Goal: Navigation & Orientation: Understand site structure

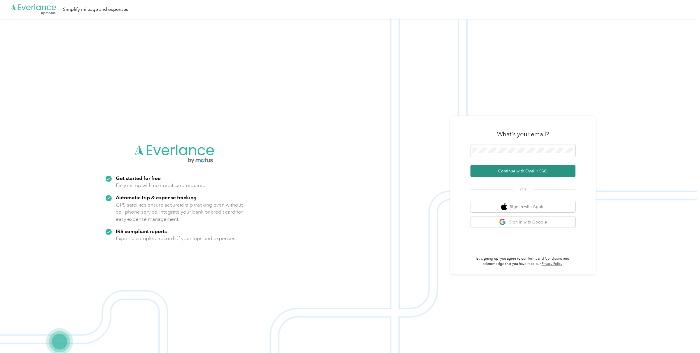
click at [519, 171] on button "Continue with Email / SSO" at bounding box center [523, 171] width 105 height 12
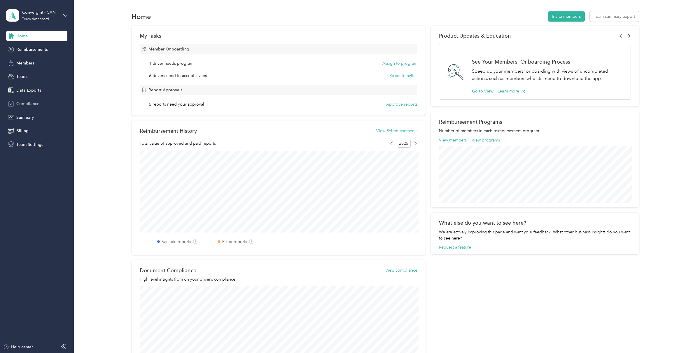
click at [28, 107] on div "Compliance" at bounding box center [36, 104] width 61 height 11
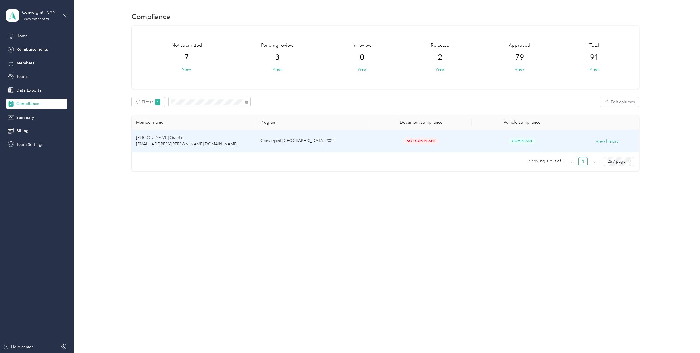
click at [163, 140] on td "[PERSON_NAME] Guertin [EMAIL_ADDRESS][PERSON_NAME][DOMAIN_NAME]" at bounding box center [194, 141] width 124 height 22
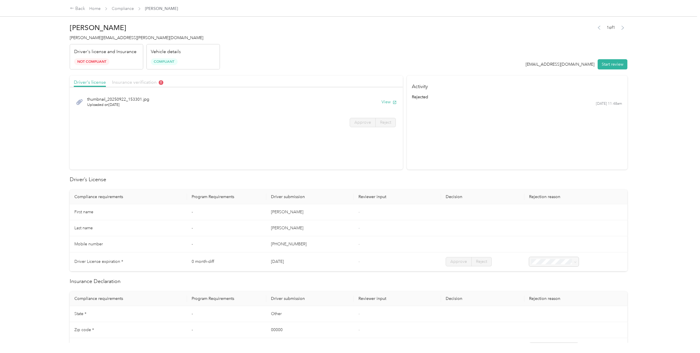
click at [139, 83] on span "Insurance verification" at bounding box center [137, 82] width 51 height 6
click at [86, 82] on span "Driver's license" at bounding box center [90, 82] width 32 height 6
click at [138, 83] on span "Insurance verification" at bounding box center [137, 82] width 51 height 6
click at [390, 101] on button "View" at bounding box center [389, 102] width 15 height 6
click at [100, 83] on span "Driver's license" at bounding box center [90, 82] width 32 height 6
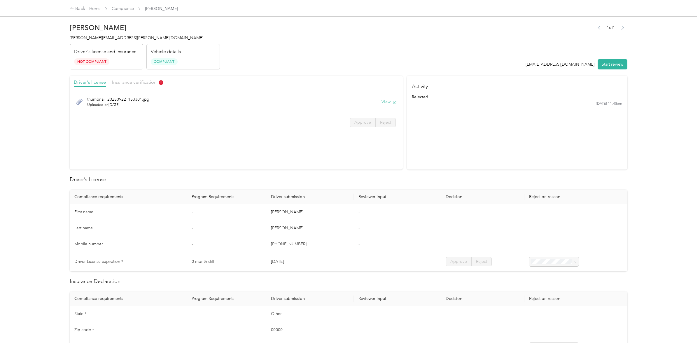
click at [389, 101] on button "View" at bounding box center [389, 102] width 15 height 6
click at [148, 83] on span "Insurance verification" at bounding box center [137, 82] width 51 height 6
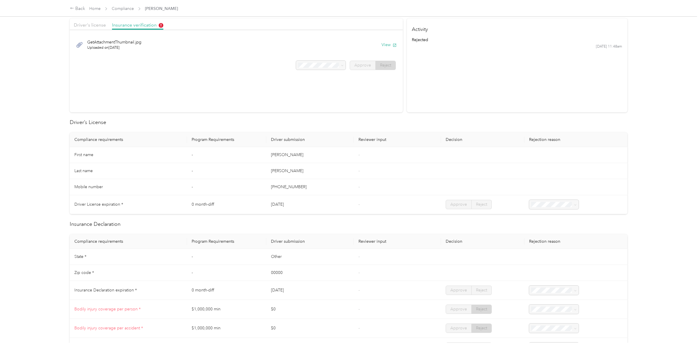
scroll to position [58, 0]
click at [392, 43] on button "View" at bounding box center [389, 44] width 15 height 6
click at [93, 8] on link "Home" at bounding box center [94, 8] width 11 height 5
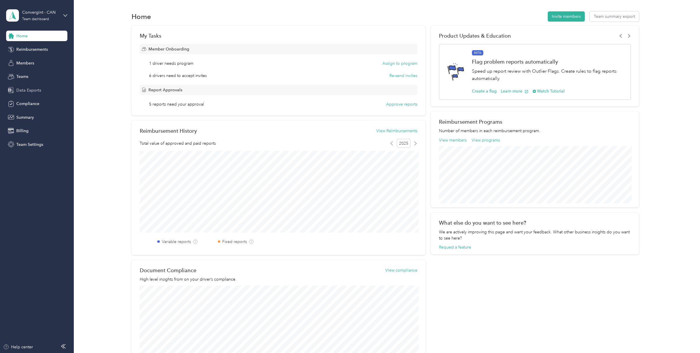
click at [26, 92] on span "Data Exports" at bounding box center [28, 90] width 25 height 6
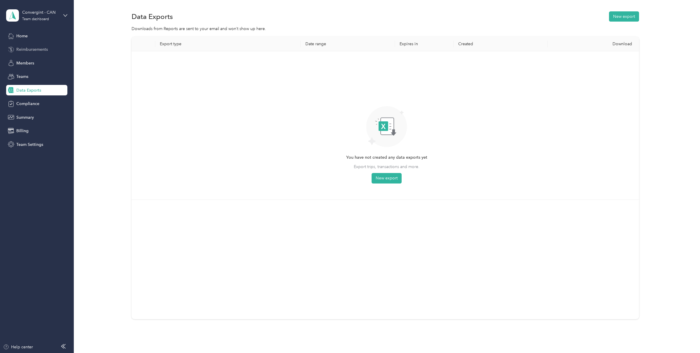
click at [31, 50] on span "Reimbursements" at bounding box center [32, 49] width 32 height 6
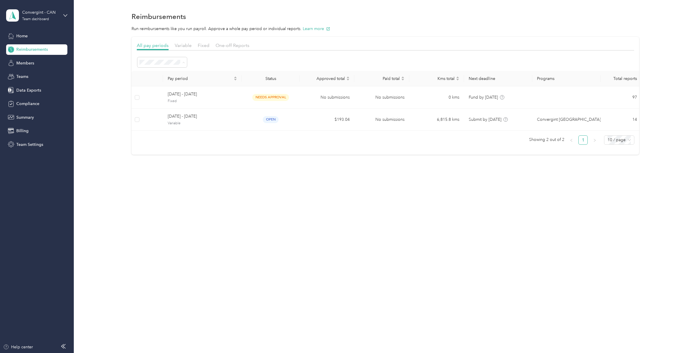
click at [169, 74] on div "All periods" at bounding box center [162, 73] width 41 height 6
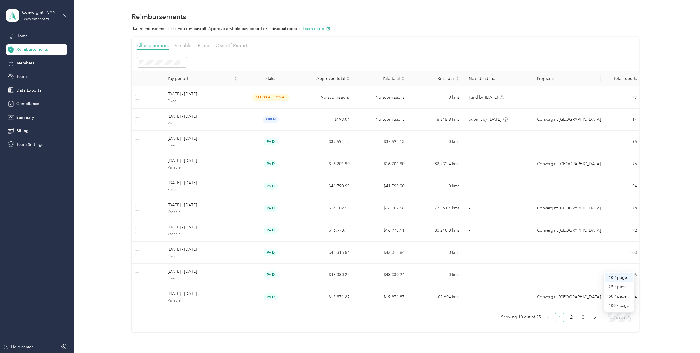
click at [617, 319] on span "10 / page" at bounding box center [619, 317] width 23 height 9
click at [623, 299] on div "50 / page" at bounding box center [619, 296] width 21 height 6
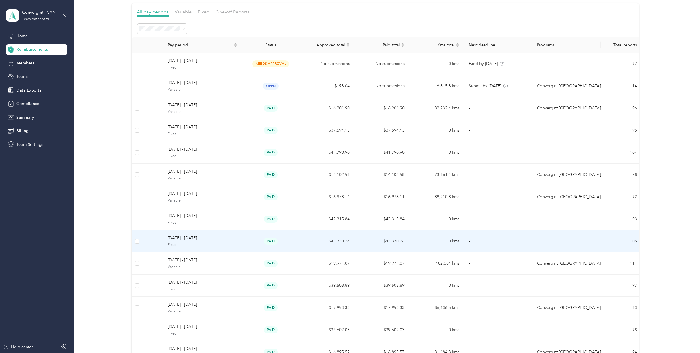
scroll to position [31, 0]
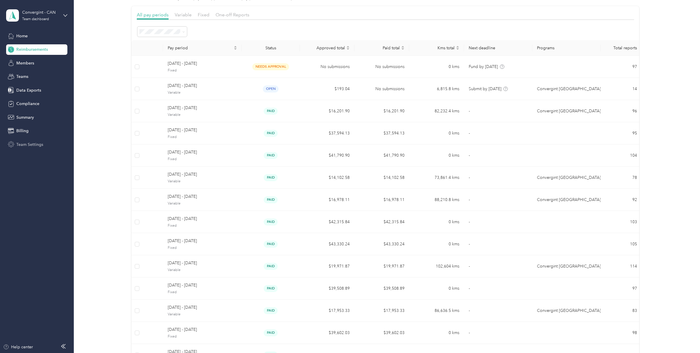
click at [37, 146] on span "Team Settings" at bounding box center [29, 145] width 27 height 6
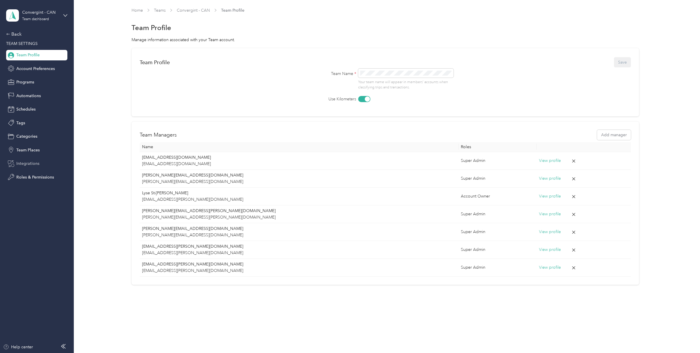
click at [39, 167] on div "Integrations" at bounding box center [36, 163] width 61 height 11
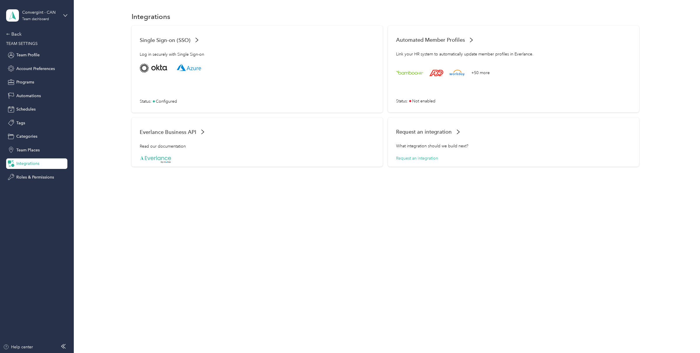
click at [16, 38] on div "Back TEAM SETTINGS Team Profile Account Preferences Programs Automations Schedu…" at bounding box center [36, 107] width 61 height 152
click at [15, 33] on div "Back" at bounding box center [35, 34] width 58 height 7
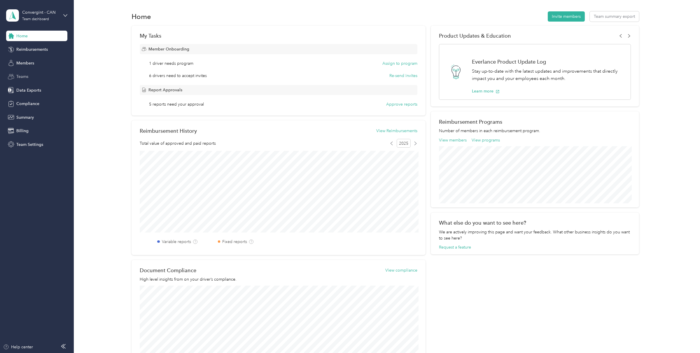
click at [25, 79] on span "Teams" at bounding box center [22, 77] width 12 height 6
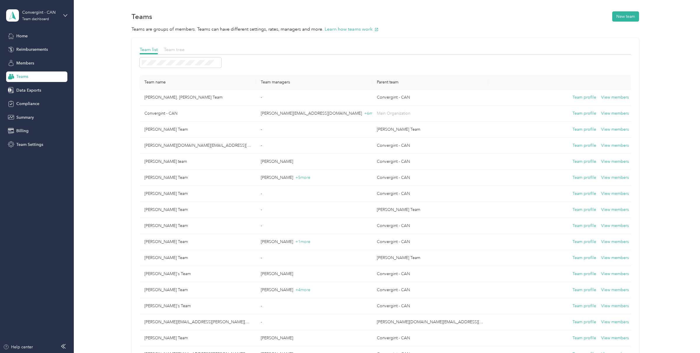
click at [181, 48] on span "Team tree" at bounding box center [174, 50] width 21 height 6
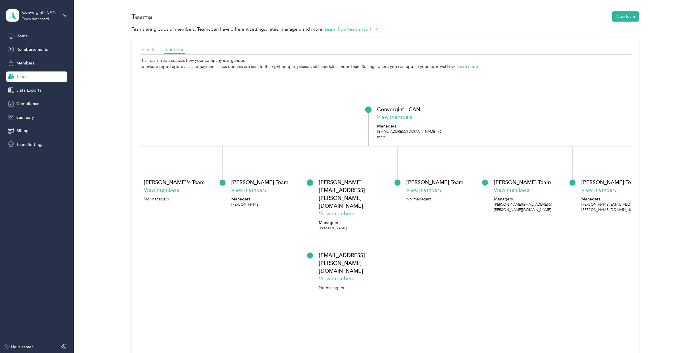
drag, startPoint x: 215, startPoint y: 117, endPoint x: 298, endPoint y: 128, distance: 83.6
click at [298, 128] on icon "Convergint - CAN View members Managers [EMAIL_ADDRESS][DOMAIN_NAME] +6 more [PE…" at bounding box center [385, 229] width 491 height 318
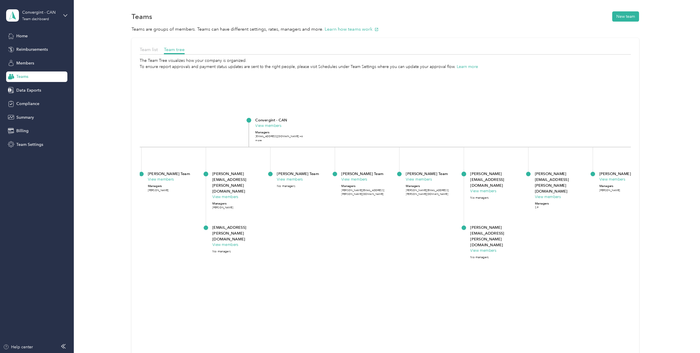
drag, startPoint x: 450, startPoint y: 121, endPoint x: 348, endPoint y: 127, distance: 102.3
click at [348, 127] on icon "Convergint - CAN View members Managers [EMAIL_ADDRESS][DOMAIN_NAME] +6 more [PE…" at bounding box center [385, 229] width 491 height 318
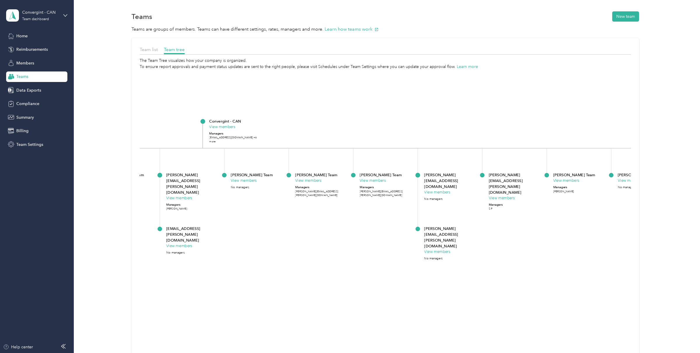
drag, startPoint x: 367, startPoint y: 128, endPoint x: 322, endPoint y: 129, distance: 45.0
click at [322, 129] on icon "Convergint - CAN View members Managers [EMAIL_ADDRESS][DOMAIN_NAME] +6 more [PE…" at bounding box center [385, 229] width 491 height 318
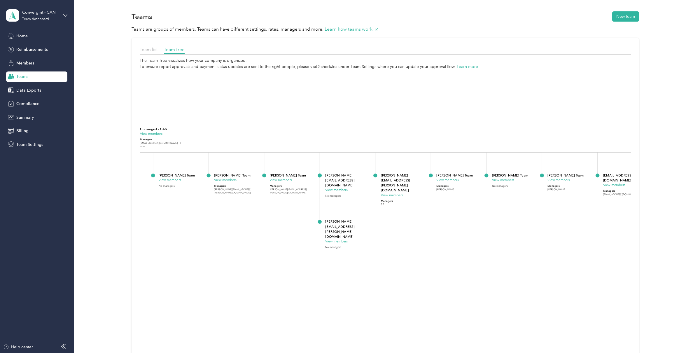
drag, startPoint x: 380, startPoint y: 125, endPoint x: 244, endPoint y: 140, distance: 137.1
click at [244, 140] on icon "Convergint - CAN View members Managers [EMAIL_ADDRESS][DOMAIN_NAME] +6 more [PE…" at bounding box center [385, 229] width 491 height 318
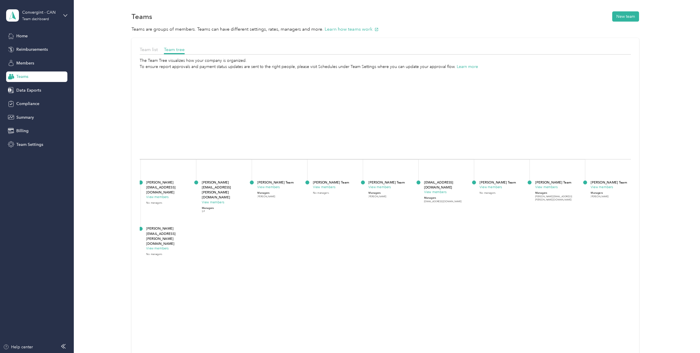
drag, startPoint x: 410, startPoint y: 139, endPoint x: 240, endPoint y: 137, distance: 169.9
click at [240, 137] on icon "Convergint - CAN View members Managers [EMAIL_ADDRESS][DOMAIN_NAME] +6 more [PE…" at bounding box center [385, 229] width 491 height 318
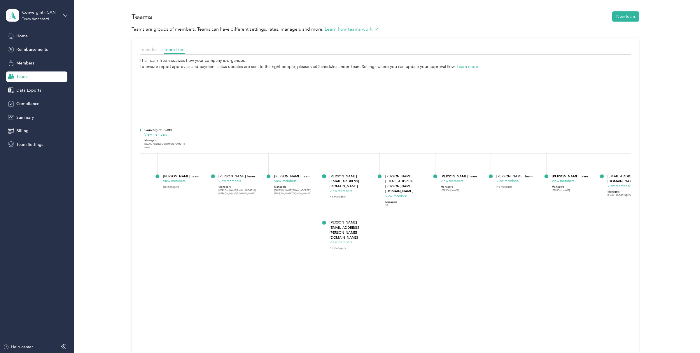
drag, startPoint x: 214, startPoint y: 133, endPoint x: 443, endPoint y: 128, distance: 228.3
click at [443, 128] on icon "Convergint - CAN View members Managers [EMAIL_ADDRESS][DOMAIN_NAME] +6 more [PE…" at bounding box center [385, 229] width 491 height 318
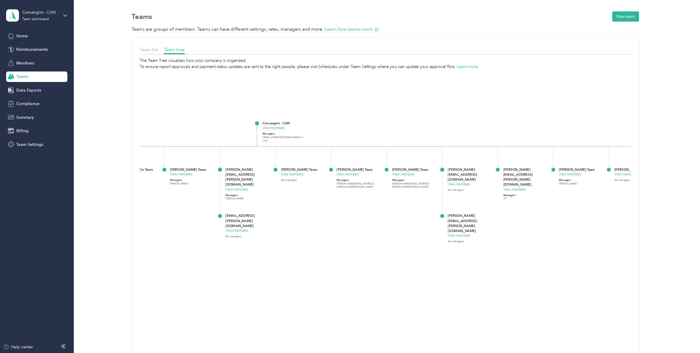
drag, startPoint x: 313, startPoint y: 138, endPoint x: 544, endPoint y: 142, distance: 231.4
click at [544, 142] on icon "Convergint - CAN View members Managers [EMAIL_ADDRESS][DOMAIN_NAME] +6 more [PE…" at bounding box center [385, 229] width 491 height 318
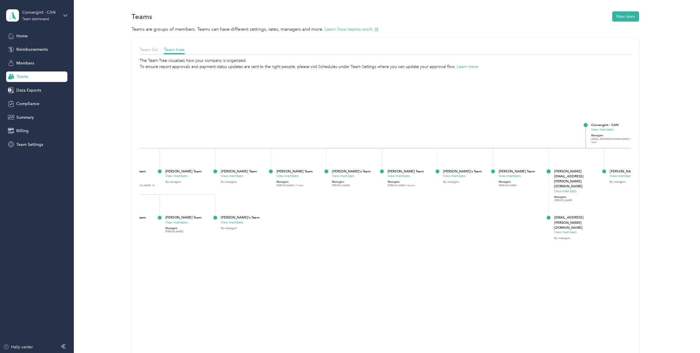
drag, startPoint x: 282, startPoint y: 149, endPoint x: 522, endPoint y: 147, distance: 239.0
click at [534, 147] on icon "Convergint - CAN View members Managers [EMAIL_ADDRESS][DOMAIN_NAME] +6 more [PE…" at bounding box center [385, 229] width 491 height 318
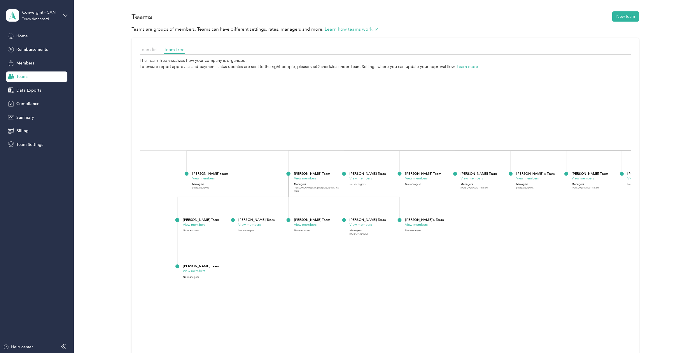
drag, startPoint x: 345, startPoint y: 128, endPoint x: 493, endPoint y: 124, distance: 148.9
click at [493, 124] on icon "Convergint - CAN View members Managers [EMAIL_ADDRESS][DOMAIN_NAME] +6 more [PE…" at bounding box center [385, 229] width 491 height 318
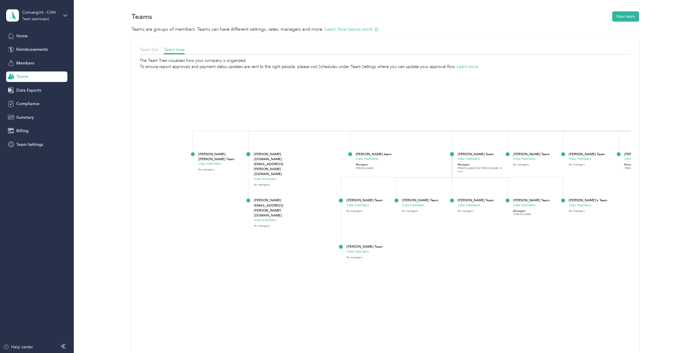
drag, startPoint x: 245, startPoint y: 123, endPoint x: 407, endPoint y: 103, distance: 163.1
click at [407, 103] on icon "Convergint - CAN View members Managers [EMAIL_ADDRESS][DOMAIN_NAME] +6 more [PE…" at bounding box center [385, 229] width 491 height 318
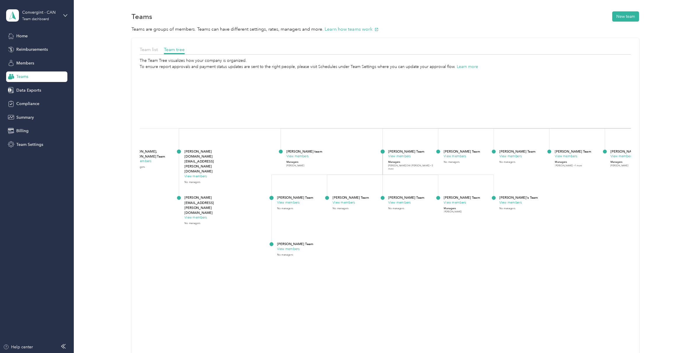
drag, startPoint x: 464, startPoint y: 110, endPoint x: 393, endPoint y: 107, distance: 71.0
click at [393, 107] on icon "Convergint - CAN View members Managers [EMAIL_ADDRESS][DOMAIN_NAME] +6 more [PE…" at bounding box center [385, 229] width 491 height 318
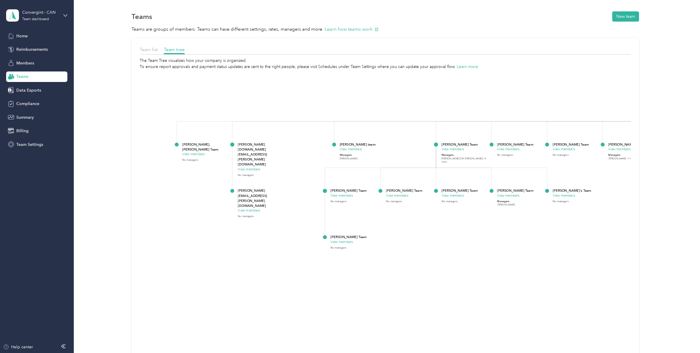
drag, startPoint x: 351, startPoint y: 107, endPoint x: 404, endPoint y: 100, distance: 53.9
click at [404, 100] on icon "Convergint - CAN View members Managers [EMAIL_ADDRESS][DOMAIN_NAME] +6 more [PE…" at bounding box center [385, 229] width 491 height 318
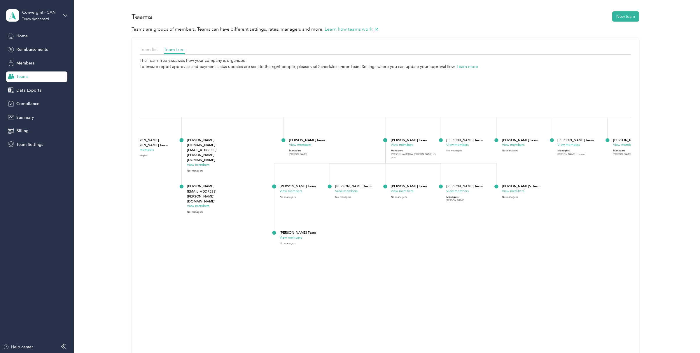
drag, startPoint x: 440, startPoint y: 104, endPoint x: 389, endPoint y: 99, distance: 51.0
click at [389, 99] on icon "Convergint - CAN View members Managers [EMAIL_ADDRESS][DOMAIN_NAME] +6 more [PE…" at bounding box center [385, 229] width 491 height 318
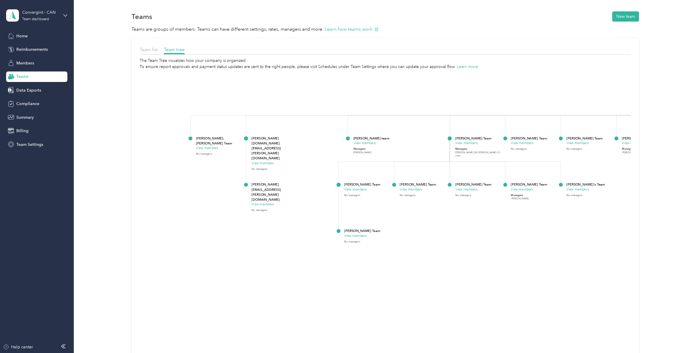
drag, startPoint x: 273, startPoint y: 108, endPoint x: 338, endPoint y: 107, distance: 64.8
click at [338, 107] on icon "Convergint - CAN View members Managers [EMAIL_ADDRESS][DOMAIN_NAME] +6 more [PE…" at bounding box center [385, 229] width 491 height 318
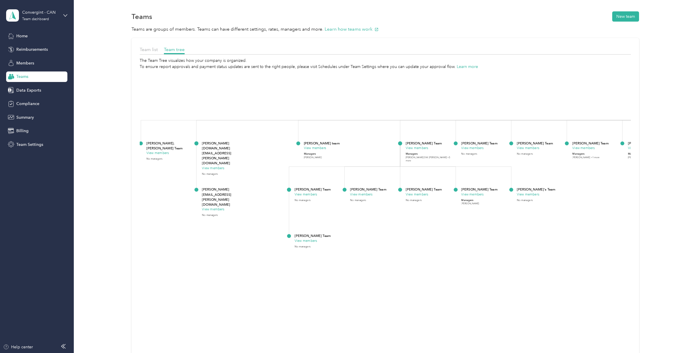
drag, startPoint x: 462, startPoint y: 241, endPoint x: 412, endPoint y: 246, distance: 50.4
click at [412, 246] on icon "Convergint - CAN View members Managers [EMAIL_ADDRESS][DOMAIN_NAME] +6 more [PE…" at bounding box center [385, 229] width 491 height 318
drag, startPoint x: 452, startPoint y: 236, endPoint x: 399, endPoint y: 240, distance: 53.0
click at [400, 240] on icon "Convergint - CAN View members Managers [EMAIL_ADDRESS][DOMAIN_NAME] +6 more [PE…" at bounding box center [385, 229] width 491 height 318
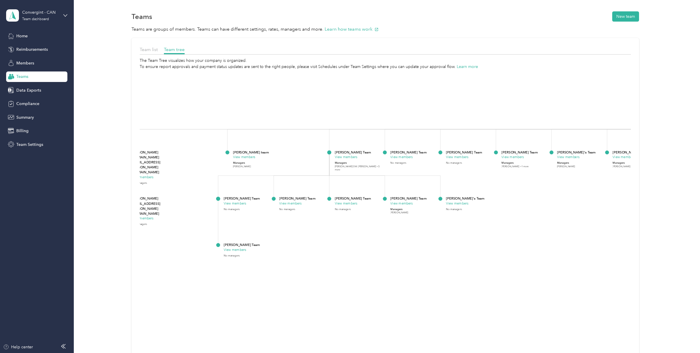
drag, startPoint x: 468, startPoint y: 238, endPoint x: 446, endPoint y: 244, distance: 22.7
click at [446, 244] on icon "Convergint - CAN View members Managers [EMAIL_ADDRESS][DOMAIN_NAME] +6 more [PE…" at bounding box center [385, 229] width 491 height 318
drag, startPoint x: 443, startPoint y: 244, endPoint x: 371, endPoint y: 244, distance: 72.1
click at [371, 244] on icon "Convergint - CAN View members Managers [EMAIL_ADDRESS][DOMAIN_NAME] +6 more [PE…" at bounding box center [385, 229] width 491 height 318
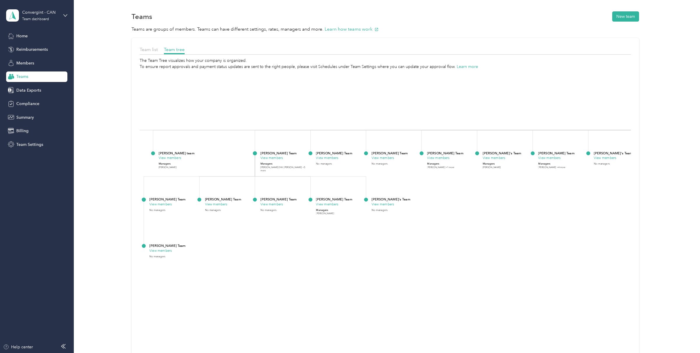
drag, startPoint x: 382, startPoint y: 110, endPoint x: 357, endPoint y: 113, distance: 24.4
click at [357, 113] on icon "Convergint - CAN View members Managers [EMAIL_ADDRESS][DOMAIN_NAME] +6 more [PE…" at bounding box center [385, 229] width 491 height 318
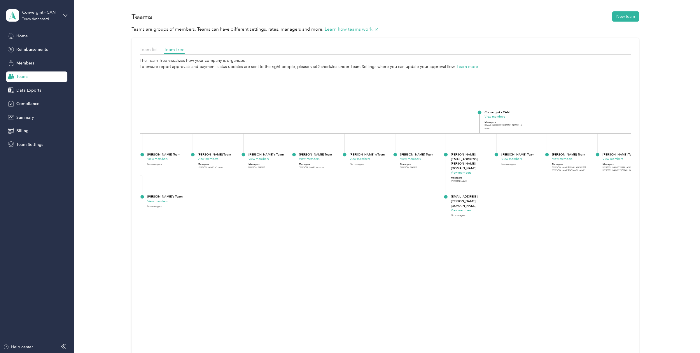
drag, startPoint x: 476, startPoint y: 165, endPoint x: 260, endPoint y: 182, distance: 216.0
click at [260, 182] on foreignobject "[PERSON_NAME]'s Team View members Managers [PERSON_NAME]" at bounding box center [270, 169] width 42 height 34
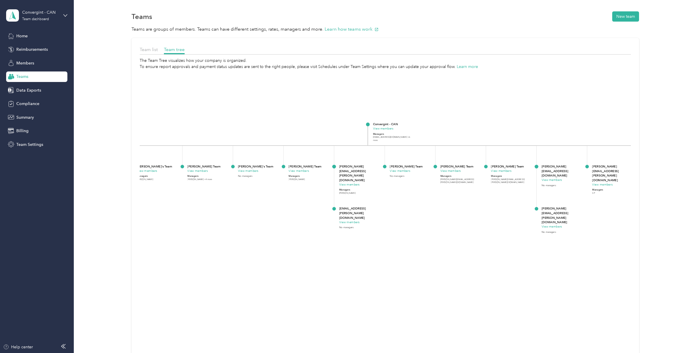
drag, startPoint x: 367, startPoint y: 180, endPoint x: 209, endPoint y: 196, distance: 158.6
click at [238, 196] on foreignobject "[PERSON_NAME]'s Team View members No managers" at bounding box center [259, 181] width 42 height 34
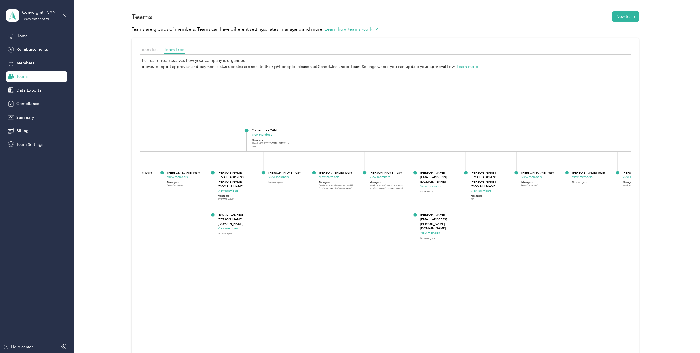
drag, startPoint x: 359, startPoint y: 205, endPoint x: 279, endPoint y: 205, distance: 79.4
click at [279, 205] on icon "Convergint - CAN View members Managers [EMAIL_ADDRESS][DOMAIN_NAME] +6 more [PE…" at bounding box center [385, 229] width 491 height 318
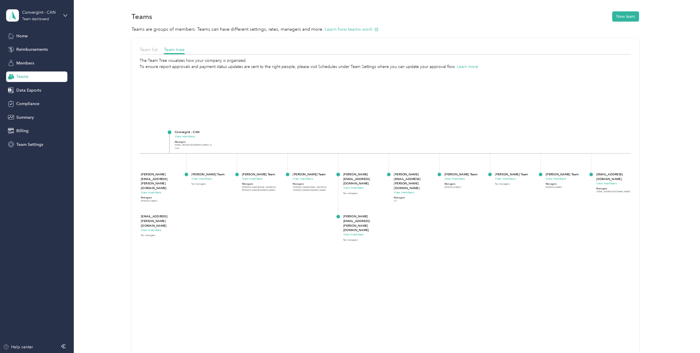
drag, startPoint x: 332, startPoint y: 205, endPoint x: 211, endPoint y: 211, distance: 120.7
click at [211, 211] on icon "Convergint - CAN View members Managers [EMAIL_ADDRESS][DOMAIN_NAME] +6 more [PE…" at bounding box center [385, 229] width 491 height 318
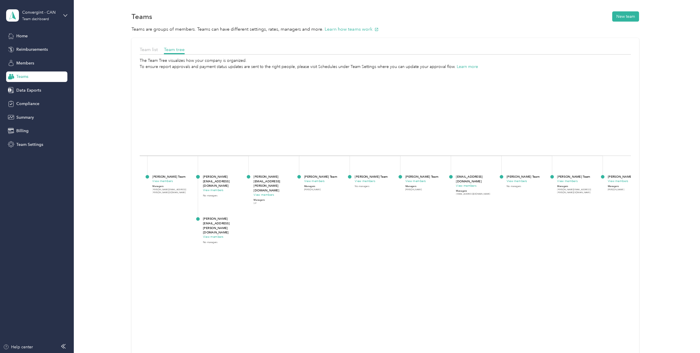
drag, startPoint x: 354, startPoint y: 213, endPoint x: 281, endPoint y: 211, distance: 73.3
click at [281, 211] on icon "Convergint - CAN View members Managers [EMAIL_ADDRESS][DOMAIN_NAME] +6 more [PE…" at bounding box center [385, 229] width 491 height 318
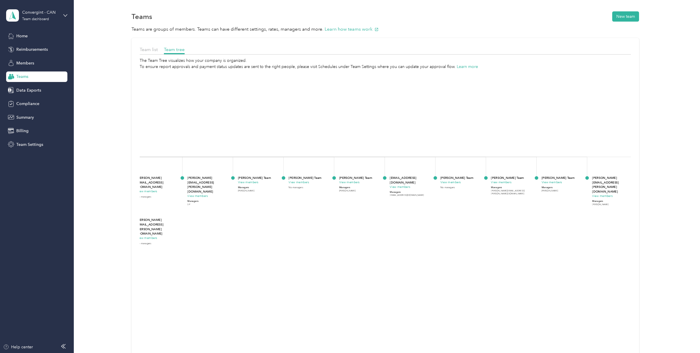
drag, startPoint x: 357, startPoint y: 202, endPoint x: 254, endPoint y: 205, distance: 103.1
click at [289, 205] on foreignobject "[PERSON_NAME] Team View members No managers" at bounding box center [310, 192] width 42 height 34
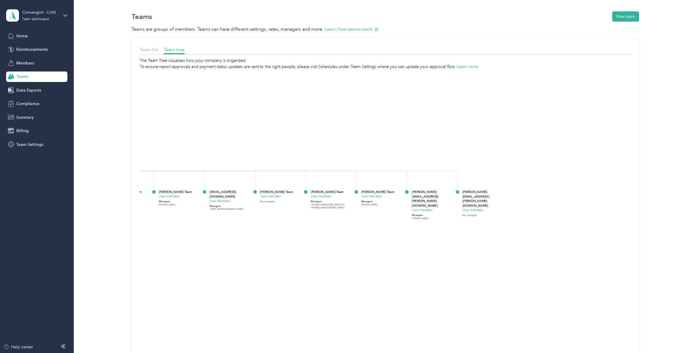
drag, startPoint x: 368, startPoint y: 217, endPoint x: 226, endPoint y: 230, distance: 142.7
click at [226, 230] on icon "Convergint - CAN View members Managers [EMAIL_ADDRESS][DOMAIN_NAME] +6 more [PE…" at bounding box center [385, 229] width 491 height 318
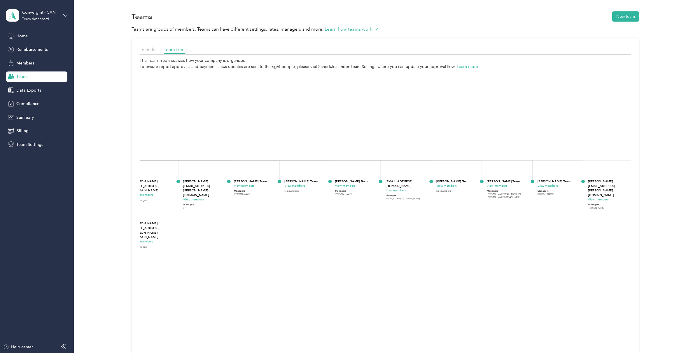
drag, startPoint x: 225, startPoint y: 227, endPoint x: 407, endPoint y: 217, distance: 182.7
click at [407, 217] on icon "Convergint - CAN View members Managers [EMAIL_ADDRESS][DOMAIN_NAME] +6 more [PE…" at bounding box center [385, 229] width 491 height 318
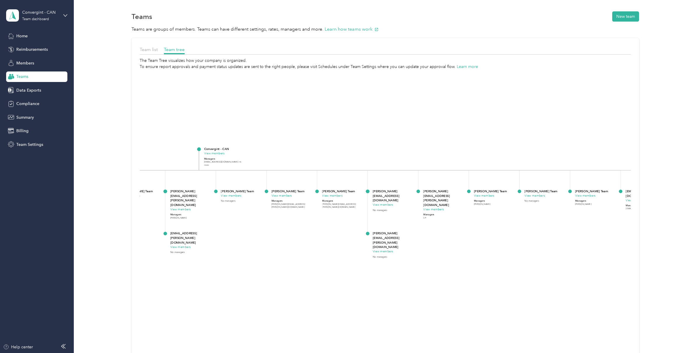
drag, startPoint x: 214, startPoint y: 218, endPoint x: 424, endPoint y: 225, distance: 209.9
click at [457, 227] on icon "Convergint - CAN View members Managers [EMAIL_ADDRESS][DOMAIN_NAME] +6 more [PE…" at bounding box center [385, 229] width 491 height 318
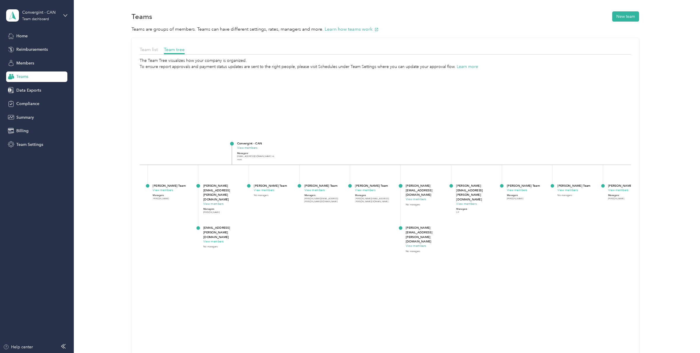
drag, startPoint x: 265, startPoint y: 232, endPoint x: 483, endPoint y: 221, distance: 218.0
click at [483, 221] on icon "Convergint - CAN View members Managers [EMAIL_ADDRESS][DOMAIN_NAME] +6 more [PE…" at bounding box center [385, 229] width 491 height 318
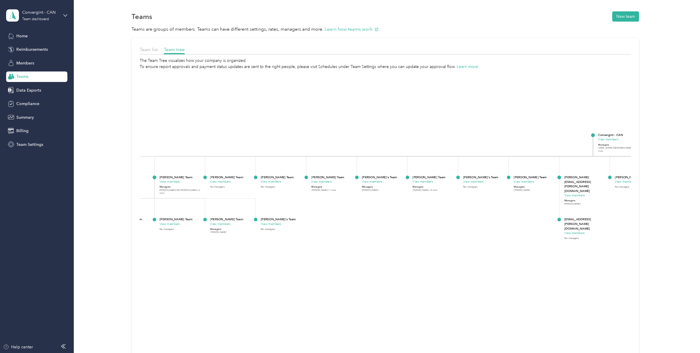
drag, startPoint x: 265, startPoint y: 226, endPoint x: 475, endPoint y: 224, distance: 209.5
click at [476, 224] on icon "Convergint - CAN View members Managers [EMAIL_ADDRESS][DOMAIN_NAME] +6 more [PE…" at bounding box center [385, 229] width 491 height 318
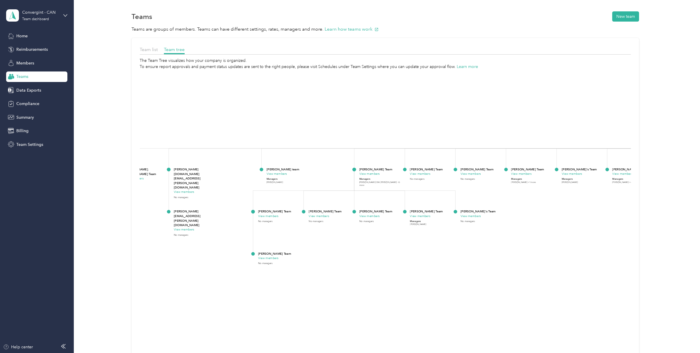
drag, startPoint x: 178, startPoint y: 255, endPoint x: 335, endPoint y: 247, distance: 157.5
click at [335, 247] on icon "Convergint - CAN View members Managers [EMAIL_ADDRESS][DOMAIN_NAME] +6 more [PE…" at bounding box center [385, 229] width 491 height 318
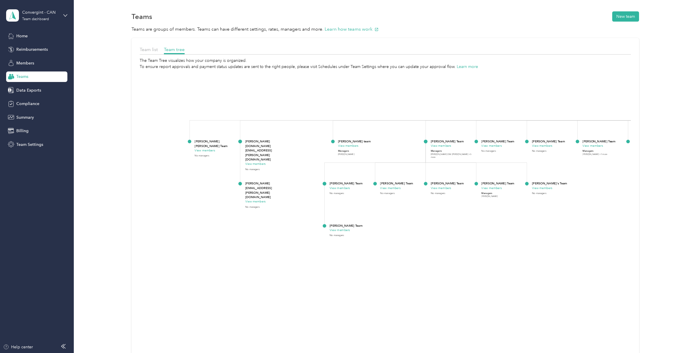
drag, startPoint x: 196, startPoint y: 245, endPoint x: 258, endPoint y: 215, distance: 69.1
click at [258, 215] on icon "Convergint - CAN View members Managers [EMAIL_ADDRESS][DOMAIN_NAME] +6 more [PE…" at bounding box center [385, 229] width 491 height 318
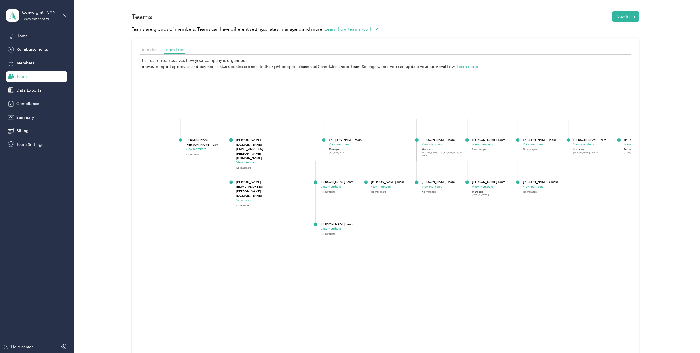
click at [432, 144] on button "View members" at bounding box center [432, 144] width 20 height 5
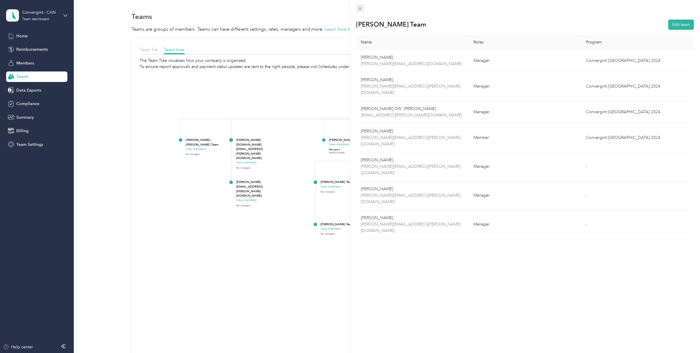
click at [358, 9] on icon at bounding box center [360, 8] width 5 height 5
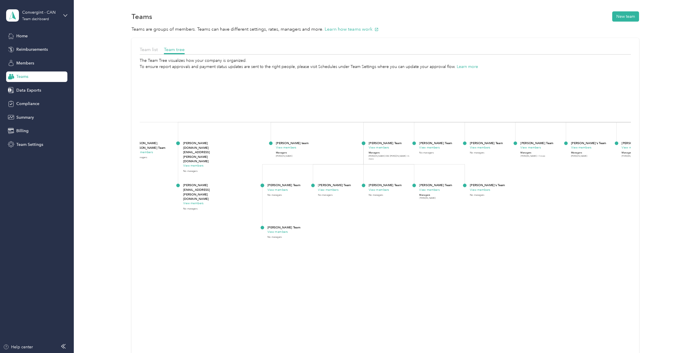
drag, startPoint x: 398, startPoint y: 246, endPoint x: 345, endPoint y: 249, distance: 53.2
click at [345, 249] on icon "Convergint - CAN View members Managers [EMAIL_ADDRESS][DOMAIN_NAME] +6 more [PE…" at bounding box center [385, 229] width 491 height 318
click at [50, 12] on div "Convergint - CAN" at bounding box center [40, 12] width 36 height 6
click at [27, 73] on div "Log out" at bounding box center [22, 74] width 22 height 6
